Goal: Information Seeking & Learning: Learn about a topic

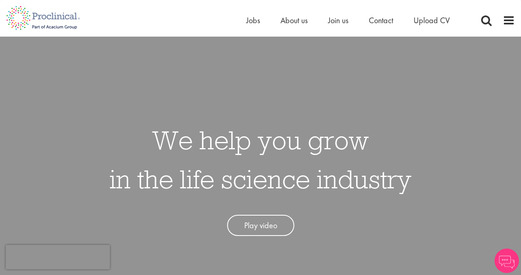
click at [253, 30] on div "Home Jobs About us Join us Contact Upload CV" at bounding box center [358, 22] width 224 height 16
click at [253, 21] on span "Jobs" at bounding box center [253, 20] width 14 height 11
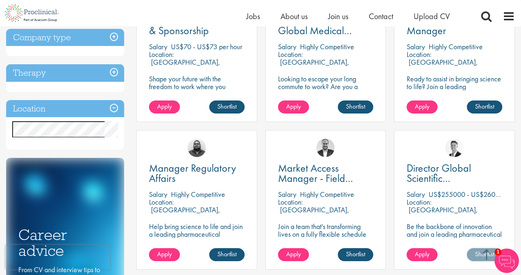
scroll to position [215, 0]
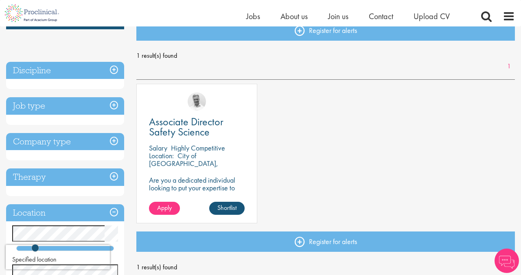
scroll to position [105, 0]
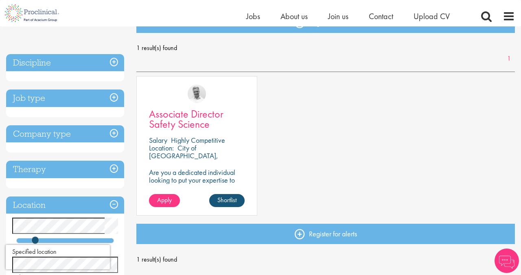
click at [187, 123] on span "Associate Director Safety Science" at bounding box center [186, 119] width 75 height 24
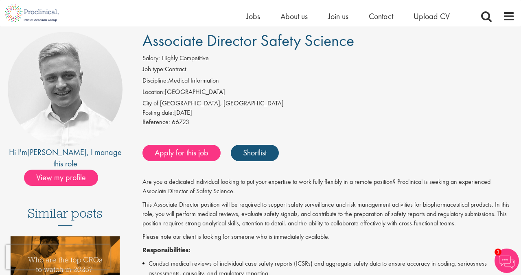
scroll to position [67, 0]
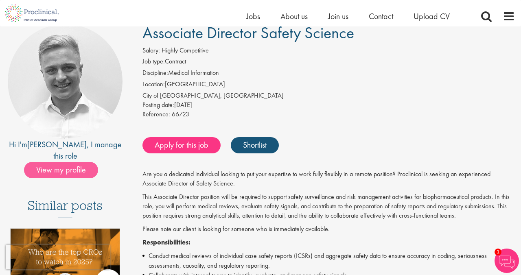
click at [59, 162] on span "View my profile" at bounding box center [61, 170] width 74 height 16
